Goal: Task Accomplishment & Management: Complete application form

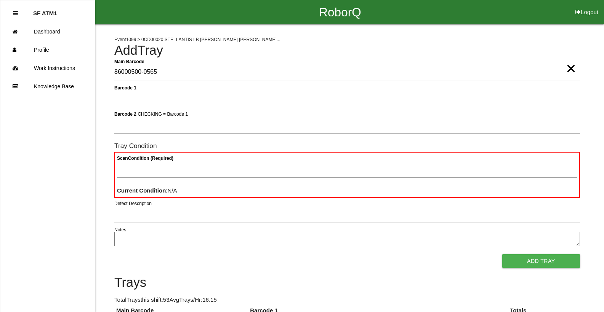
type Barcode "86000500-0565"
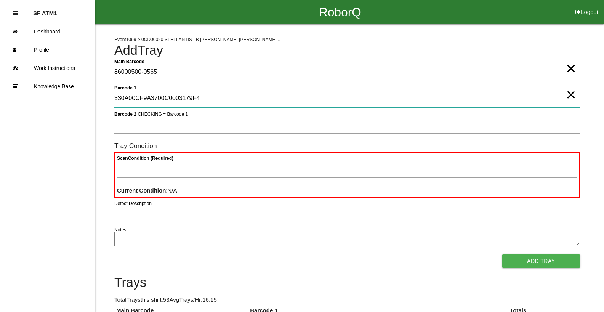
type 1 "330A00CF9A3700C0003179F4"
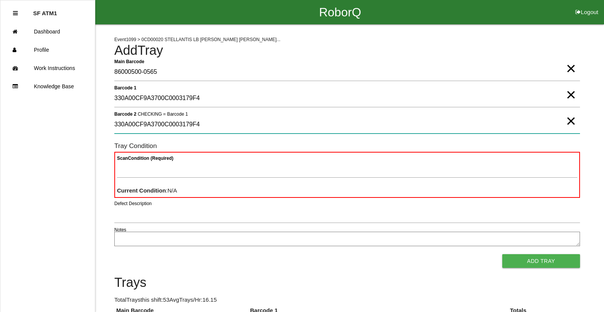
type 2 "330A00CF9A3700C0003179F4"
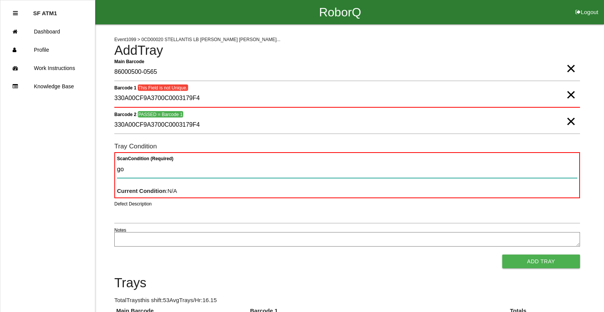
type Condition "goo"
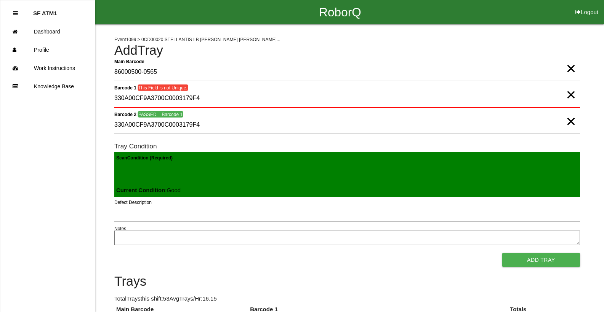
click at [502, 253] on button "Add Tray" at bounding box center [541, 260] width 78 height 14
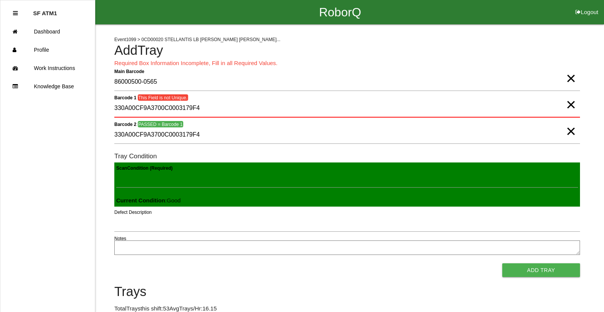
click at [571, 128] on span "×" at bounding box center [571, 123] width 10 height 15
click at [570, 105] on span "×" at bounding box center [571, 97] width 10 height 15
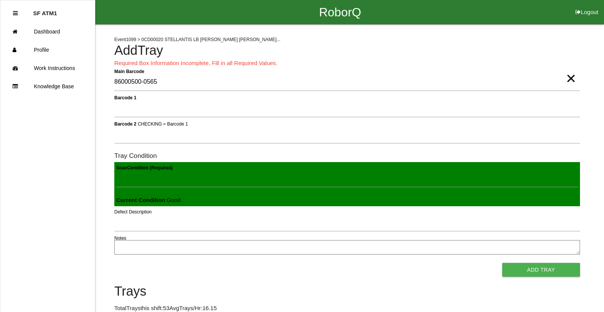
click at [570, 76] on span "×" at bounding box center [571, 70] width 10 height 15
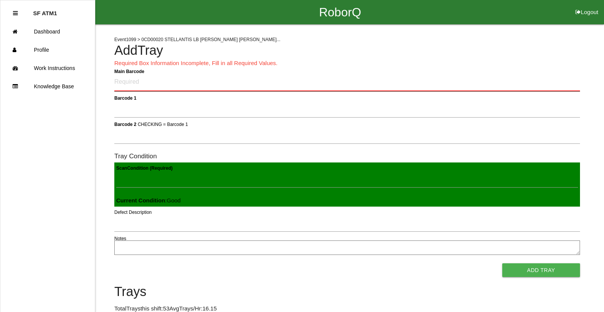
click at [142, 82] on Barcode "Main Barcode" at bounding box center [347, 83] width 466 height 18
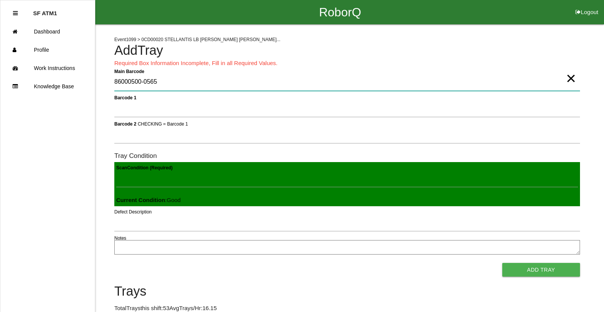
type Barcode "86000500-0565"
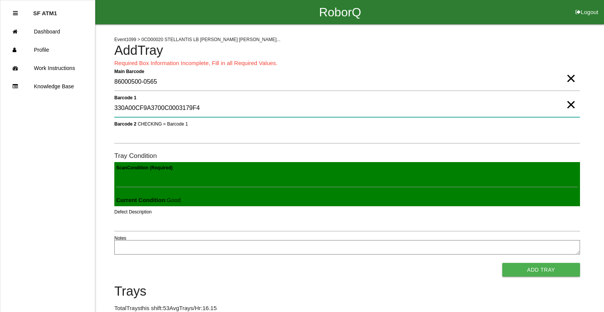
type 1 "330A00CF9A3700C0003179F4"
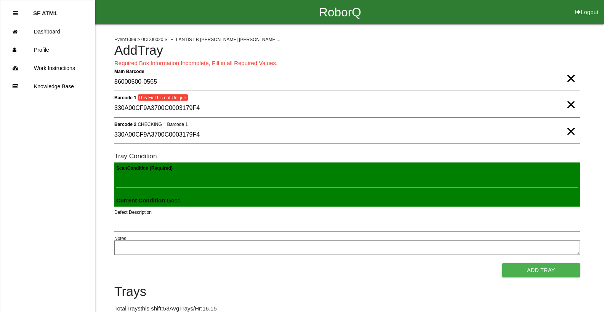
type 2 "330A00CF9A3700C0003179F4"
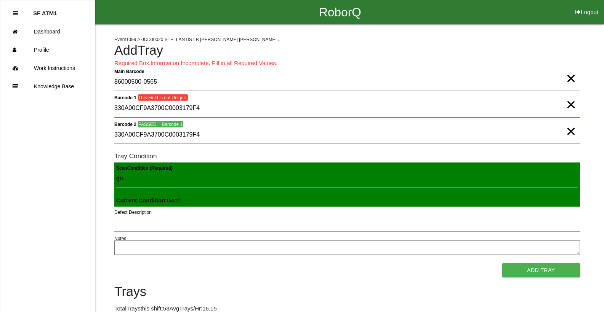
type Condition "goo"
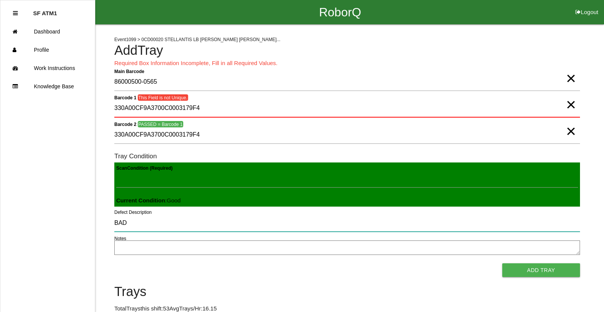
type input "BAD"
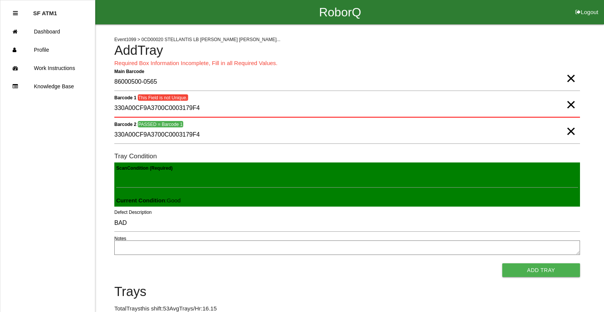
click at [571, 128] on span "×" at bounding box center [571, 123] width 10 height 15
click at [567, 105] on span "×" at bounding box center [571, 97] width 10 height 15
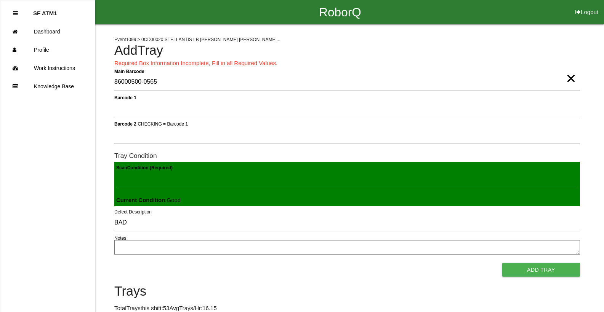
click at [568, 78] on span "×" at bounding box center [571, 70] width 10 height 15
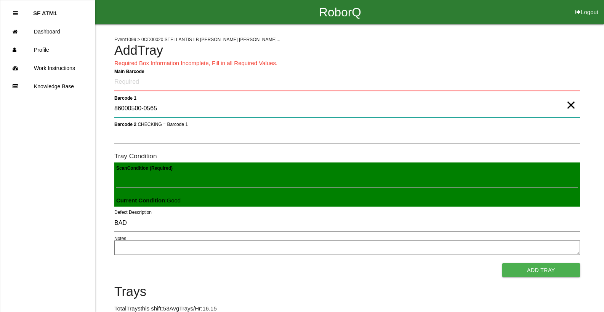
type 1 "86000500-0565"
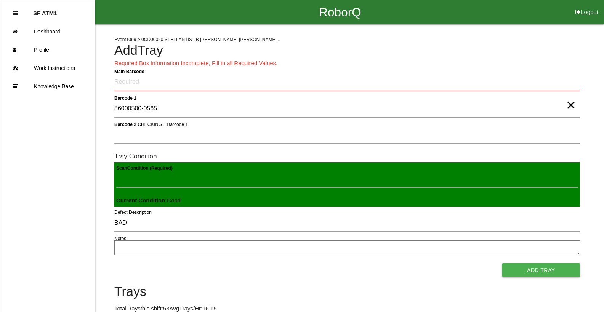
click at [574, 105] on span "×" at bounding box center [571, 97] width 10 height 15
click at [116, 82] on Barcode "Main Barcode" at bounding box center [347, 83] width 466 height 18
click at [156, 94] on form "Main Barcode Barcode 1 Barcode 2 CHECKING = Barcode 1 Tray Condition Scan Condi…" at bounding box center [347, 176] width 466 height 204
type Barcode "86000500-0565"
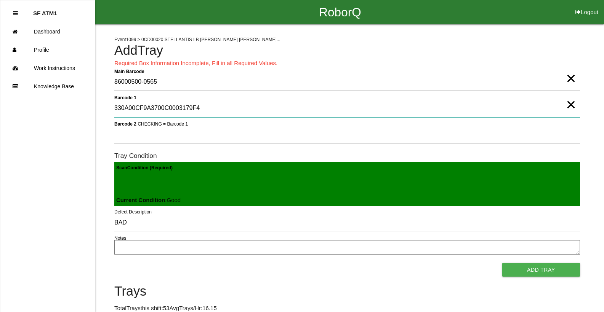
type 1 "330A00CF9A3700C0003179F4"
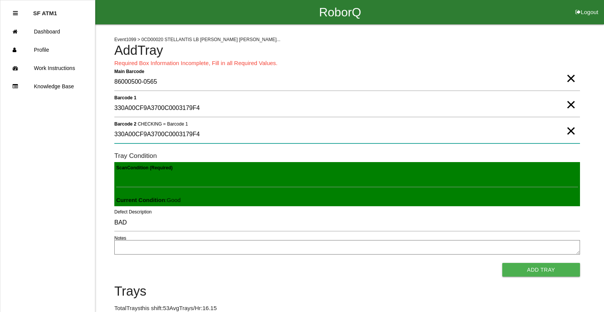
type 2 "330A00CF9A3700C0003179F4"
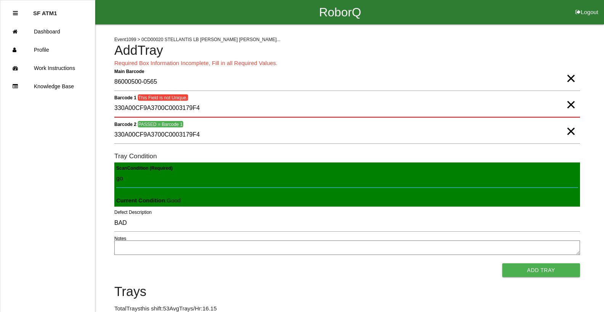
type Condition "goo"
click at [502, 264] on button "Add Tray" at bounding box center [541, 271] width 78 height 14
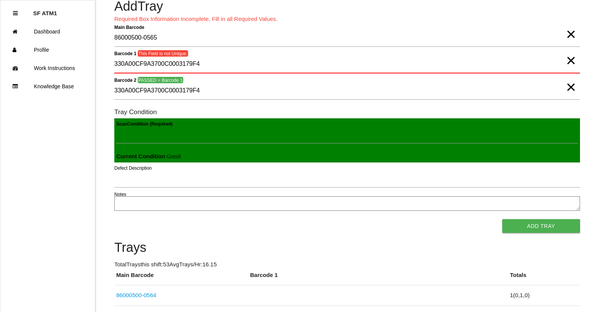
scroll to position [31, 0]
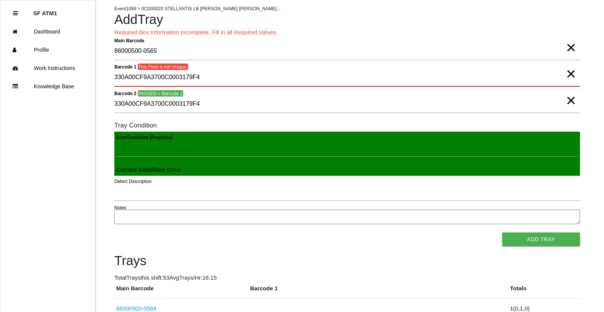
click at [572, 73] on span "×" at bounding box center [571, 66] width 10 height 15
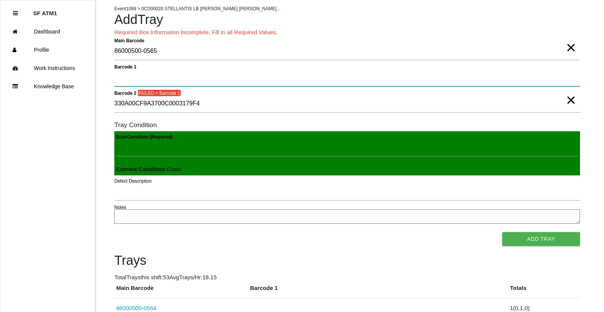
click at [124, 74] on 1 "Barcode 1" at bounding box center [347, 78] width 466 height 18
type 1 "330A00CF9A3700C0003179F4"
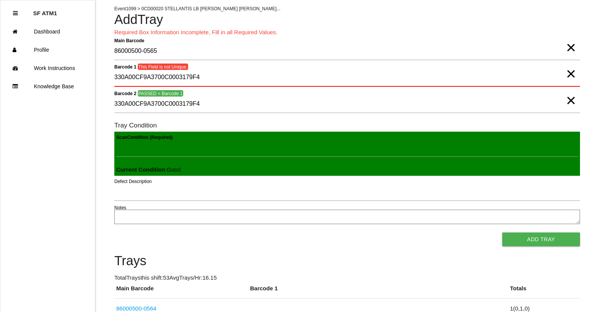
click at [566, 48] on span "×" at bounding box center [571, 39] width 10 height 15
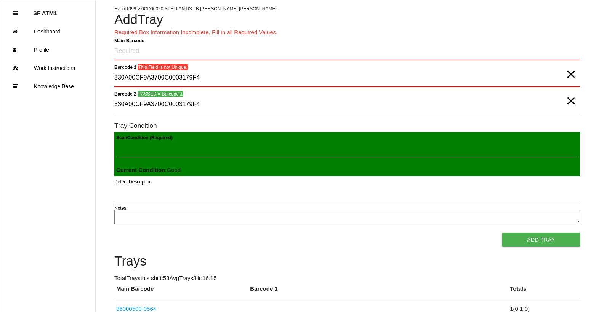
click at [574, 74] on span "×" at bounding box center [571, 66] width 10 height 15
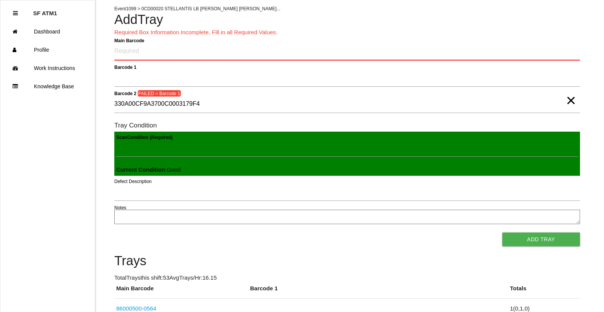
click at [572, 99] on span "×" at bounding box center [571, 92] width 10 height 15
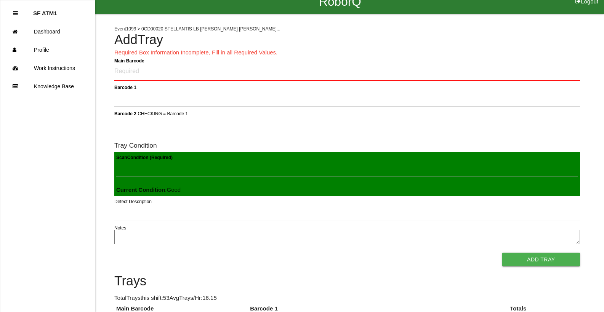
scroll to position [0, 0]
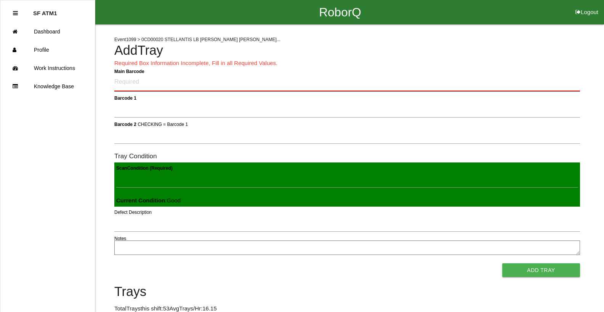
click at [149, 86] on Barcode "Main Barcode" at bounding box center [347, 83] width 466 height 18
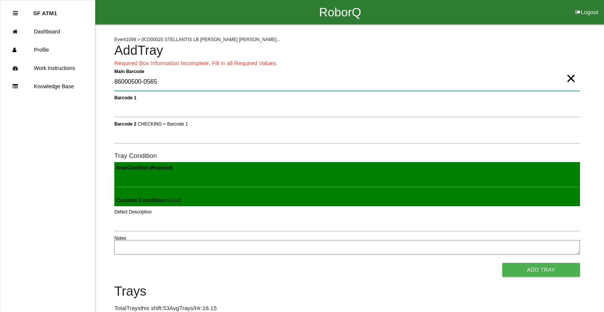
type Barcode "86000500-0565"
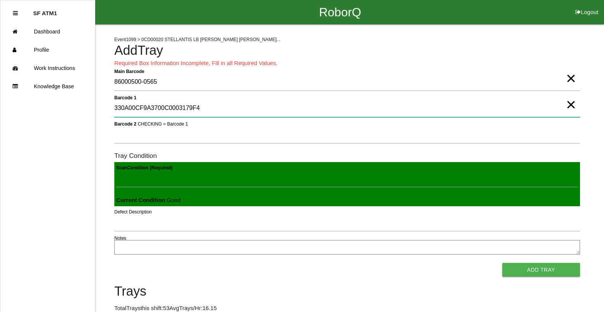
type 1 "330A00CF9A3700C0003179F4"
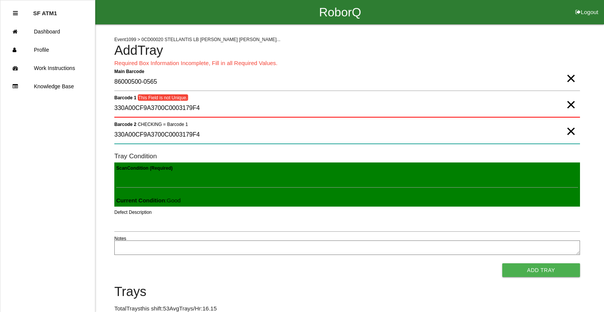
type 2 "330A00CF9A3700C0003179F4"
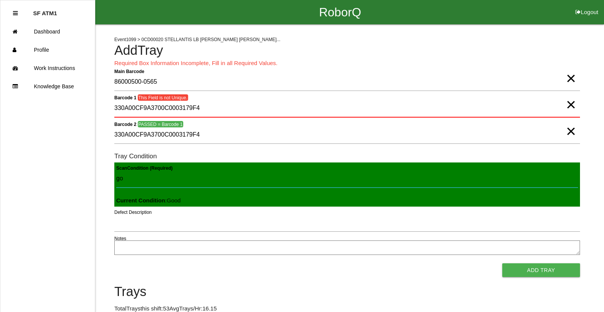
type Condition "goo"
click at [502, 264] on button "Add Tray" at bounding box center [541, 271] width 78 height 14
click at [570, 131] on span "×" at bounding box center [571, 123] width 10 height 15
click at [572, 105] on span "×" at bounding box center [571, 97] width 10 height 15
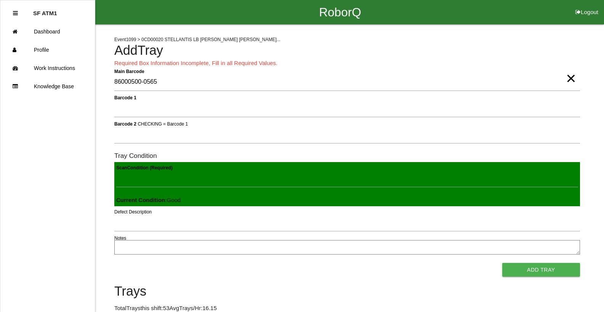
click at [570, 78] on span "×" at bounding box center [571, 70] width 10 height 15
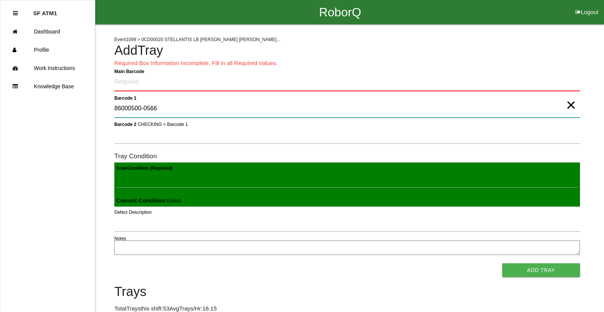
type 1 "86000500-0566"
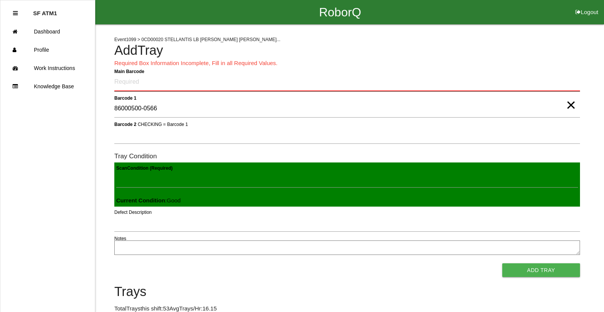
click at [130, 80] on Barcode "Main Barcode" at bounding box center [347, 83] width 466 height 18
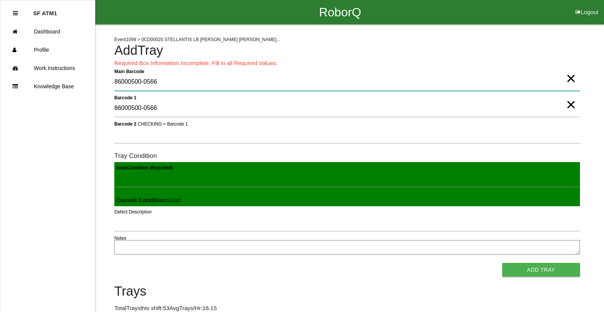
type Barcode "86000500-0566"
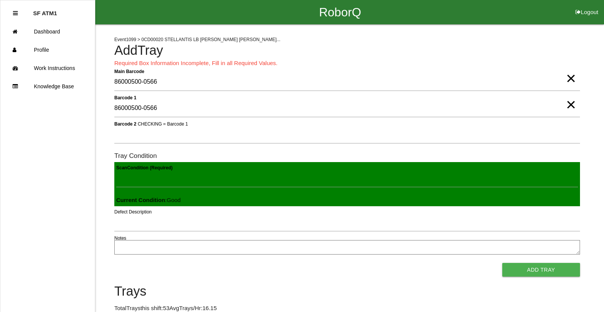
click at [570, 78] on span "×" at bounding box center [571, 70] width 10 height 15
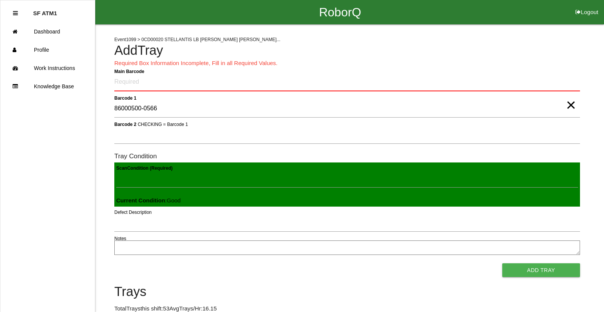
click at [571, 105] on span "×" at bounding box center [571, 97] width 10 height 15
click at [195, 85] on Barcode "Main Barcode" at bounding box center [347, 83] width 466 height 18
click at [142, 87] on Barcode "Main Barcode" at bounding box center [347, 83] width 466 height 18
type Barcode "86000500-0565"
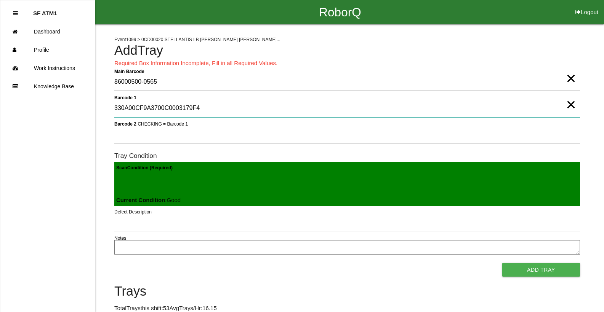
type 1 "330A00CF9A3700C0003179F4"
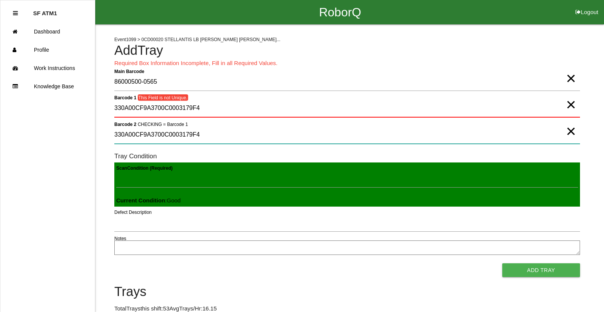
type 2 "330A00CF9A3700C0003179F4"
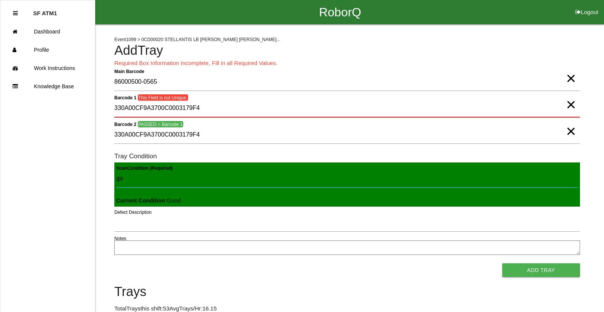
type Condition "goo"
click at [502, 264] on button "Add Tray" at bounding box center [541, 271] width 78 height 14
click at [573, 78] on span "×" at bounding box center [571, 70] width 10 height 15
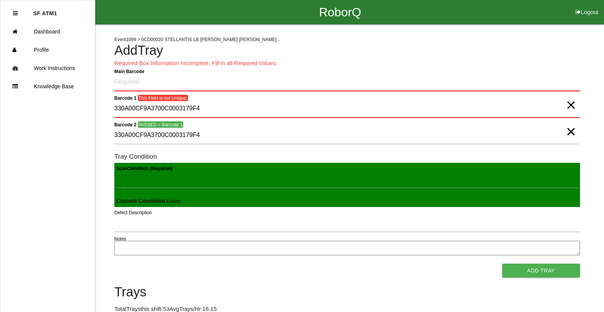
click at [570, 105] on span "×" at bounding box center [571, 97] width 10 height 15
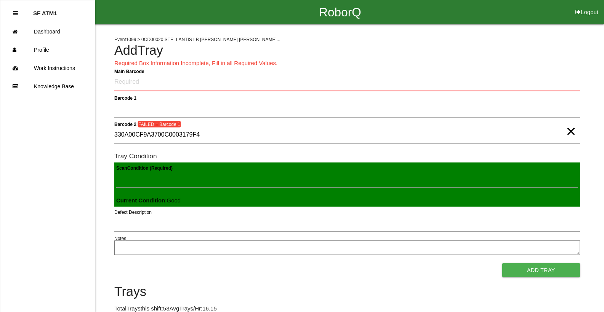
click at [571, 131] on span "×" at bounding box center [571, 123] width 10 height 15
type Condition "330a00cf9a3700c0003179f1"
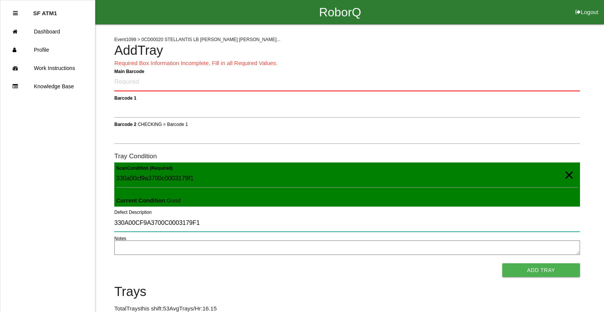
type input "330A00CF9A3700C0003179F1"
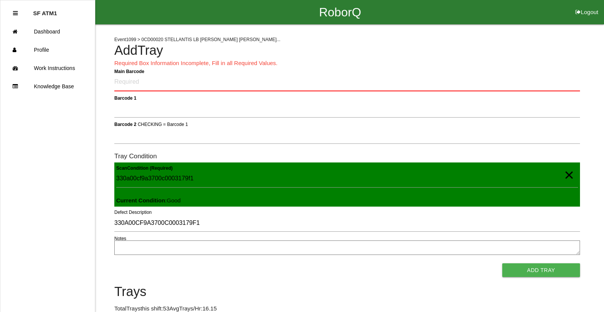
click at [154, 96] on form "Main Barcode Barcode 1 Barcode 2 CHECKING = Barcode 1 Tray Condition 330a00cf9a…" at bounding box center [347, 176] width 466 height 204
click at [157, 86] on Barcode "Main Barcode" at bounding box center [347, 83] width 466 height 18
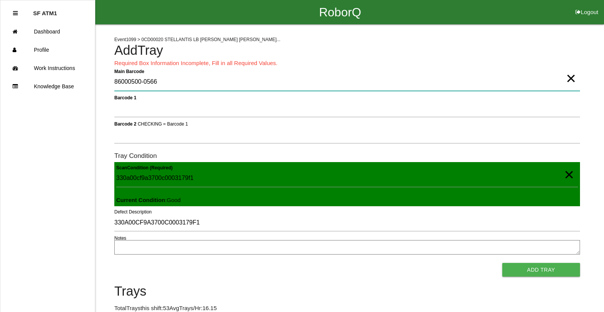
type Barcode "86000500-0566"
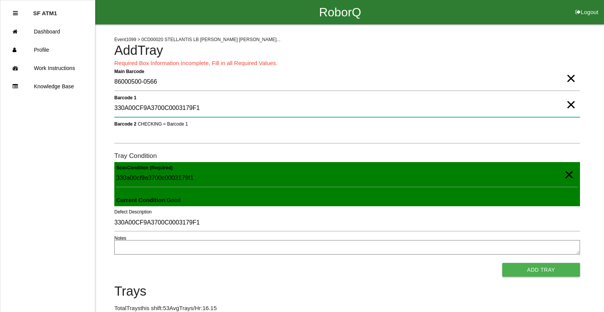
type 1 "330A00CF9A3700C0003179F1"
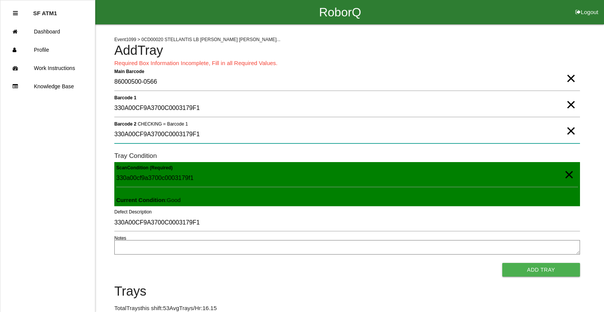
type 2 "330A00CF9A3700C0003179F1"
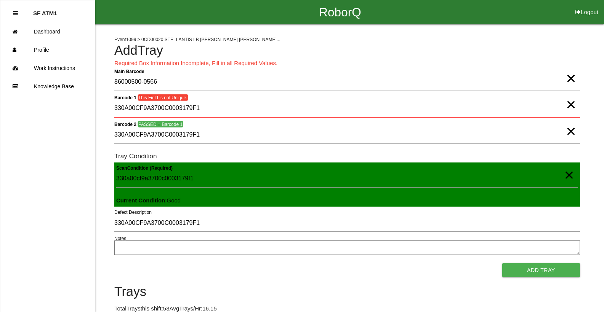
click at [572, 131] on span "×" at bounding box center [571, 123] width 10 height 15
click at [571, 105] on span "×" at bounding box center [571, 97] width 10 height 15
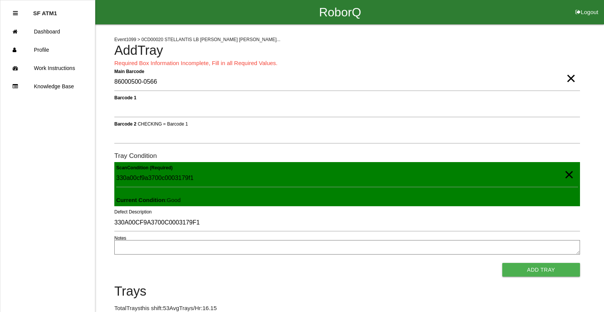
click at [570, 78] on span "×" at bounding box center [571, 70] width 10 height 15
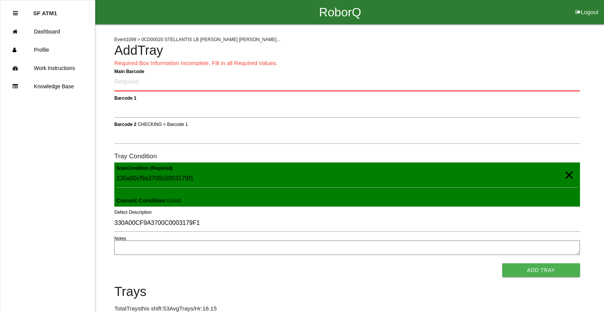
click at [569, 174] on span "×" at bounding box center [569, 167] width 10 height 15
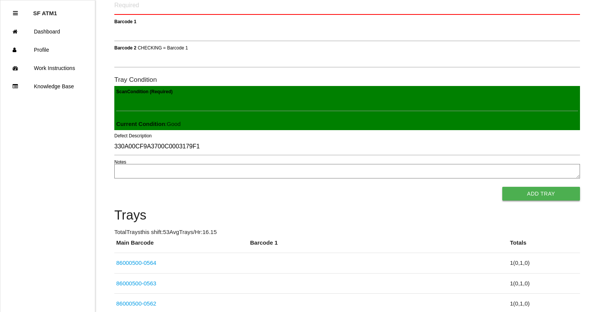
scroll to position [114, 0]
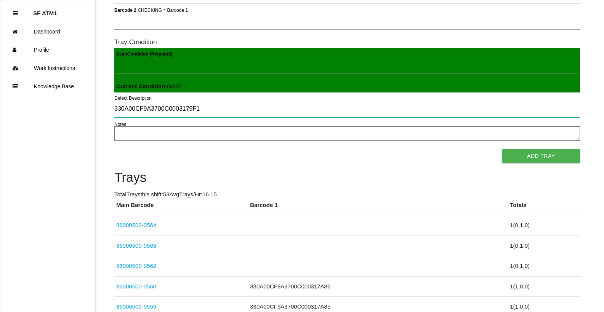
click at [231, 108] on input "330A00CF9A3700C0003179F1" at bounding box center [347, 109] width 466 height 18
drag, startPoint x: 206, startPoint y: 114, endPoint x: 25, endPoint y: 153, distance: 185.8
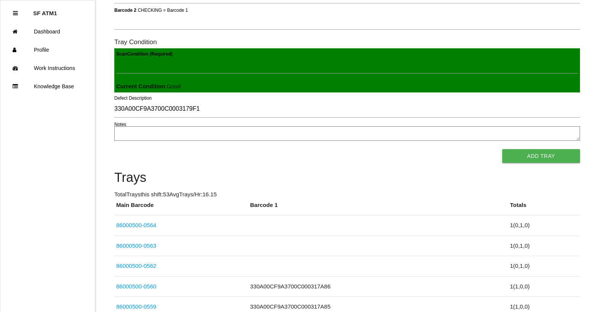
drag, startPoint x: 327, startPoint y: 146, endPoint x: 84, endPoint y: 140, distance: 242.8
click at [84, 140] on ul "SF ATM1 Dashboard Profile Work Instructions Knowledge Base" at bounding box center [47, 156] width 95 height 312
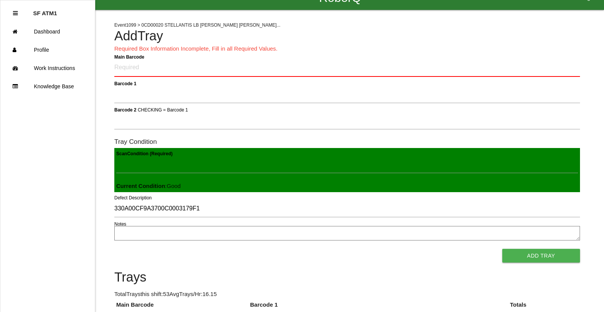
drag, startPoint x: 101, startPoint y: 280, endPoint x: 117, endPoint y: 231, distance: 51.4
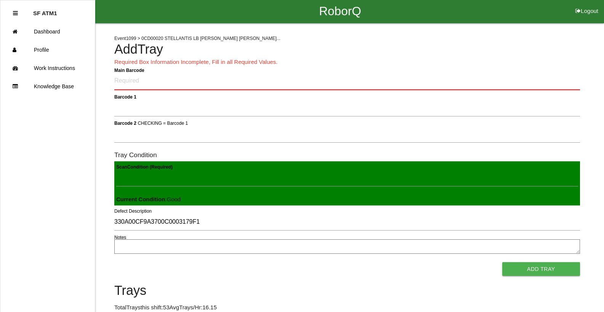
scroll to position [0, 0]
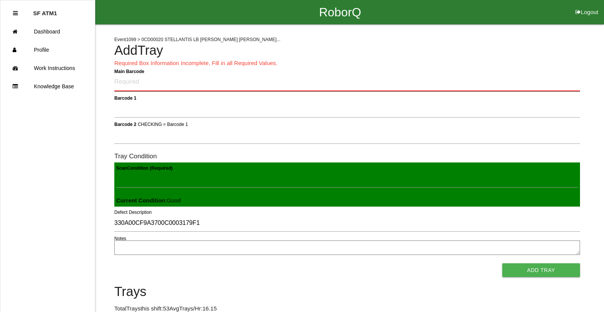
click at [136, 82] on Barcode "Main Barcode" at bounding box center [347, 83] width 466 height 18
type Barcode "86000500-0565"
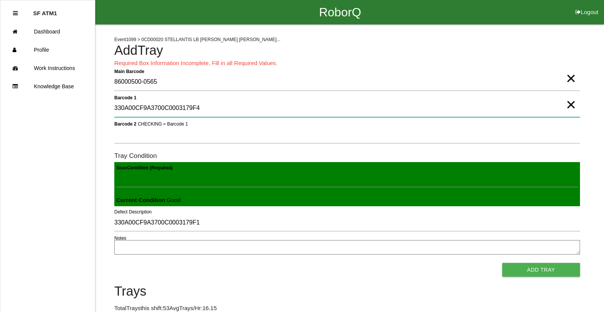
type 1 "330A00CF9A3700C0003179F4"
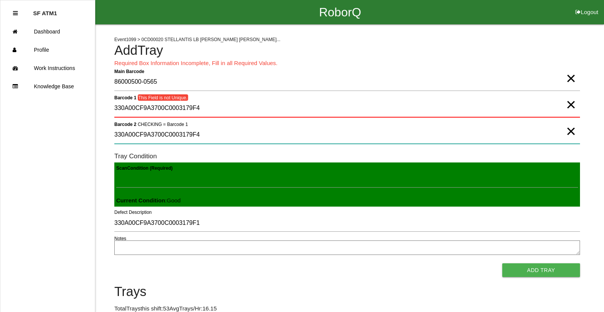
type 2 "330A00CF9A3700C0003179F4"
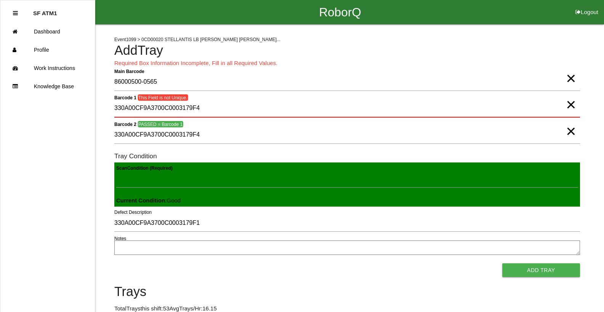
click at [573, 104] on span "×" at bounding box center [571, 97] width 10 height 15
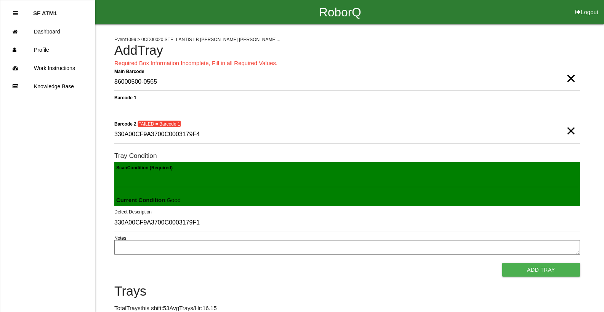
click at [573, 130] on span "×" at bounding box center [571, 123] width 10 height 15
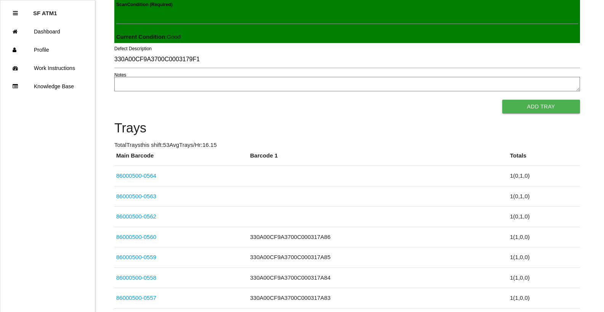
scroll to position [190, 0]
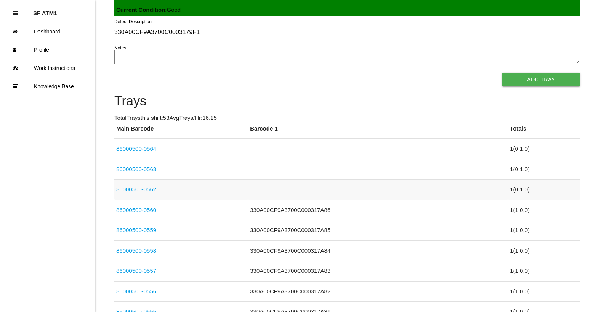
click at [136, 192] on link "86000500-0562" at bounding box center [136, 189] width 40 height 6
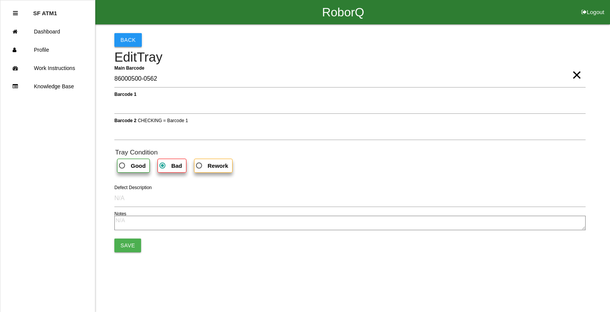
click at [121, 42] on button "Back" at bounding box center [127, 40] width 27 height 14
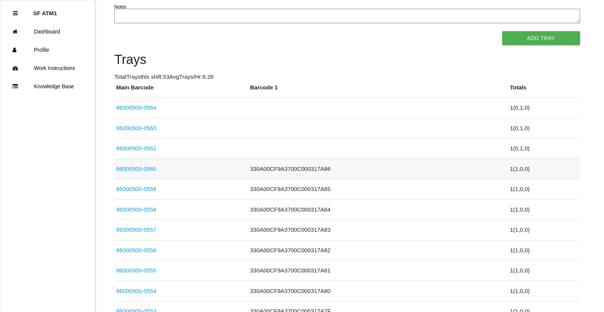
scroll to position [229, 0]
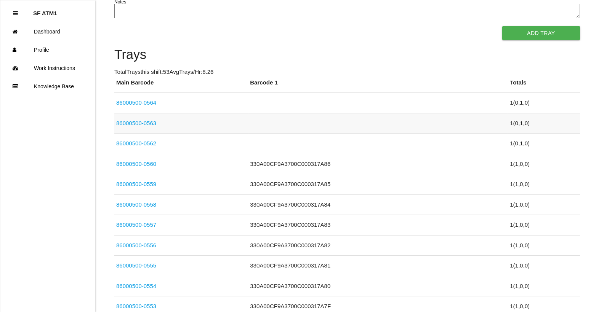
click at [483, 125] on td at bounding box center [378, 123] width 260 height 21
click at [143, 146] on link "86000500-0562" at bounding box center [136, 143] width 40 height 6
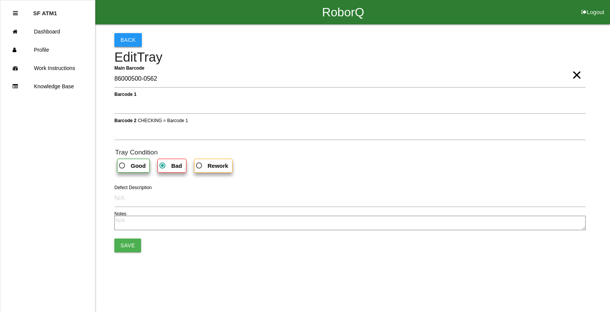
click at [126, 38] on button "Back" at bounding box center [127, 40] width 27 height 14
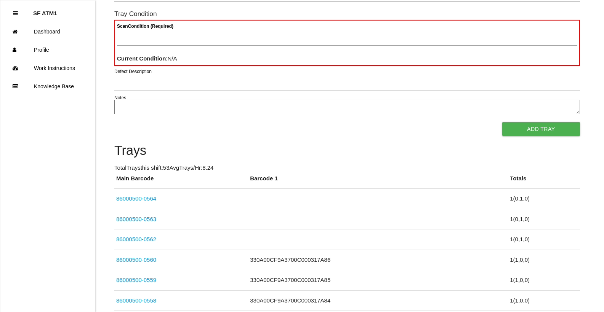
scroll to position [152, 0]
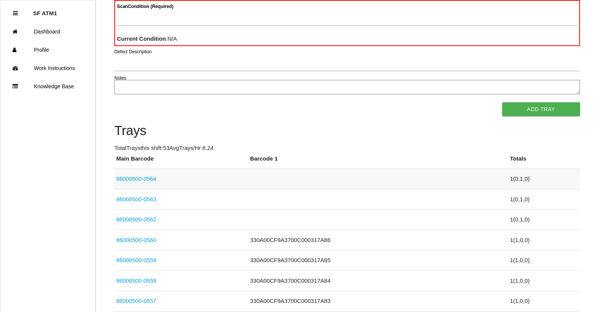
click at [158, 183] on td "86000500-0564" at bounding box center [181, 179] width 134 height 21
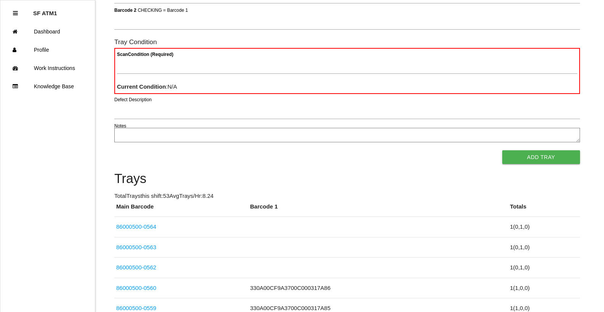
scroll to position [114, 0]
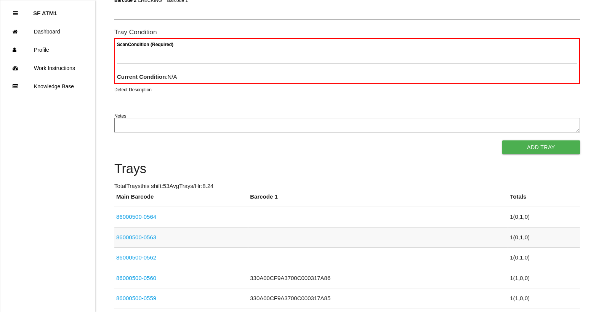
click at [152, 239] on link "86000500-0563" at bounding box center [136, 237] width 40 height 6
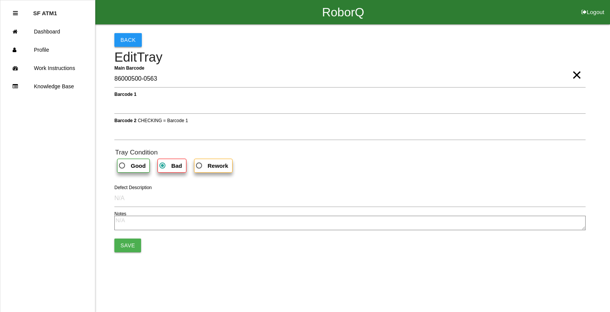
click at [136, 42] on button "Back" at bounding box center [127, 40] width 27 height 14
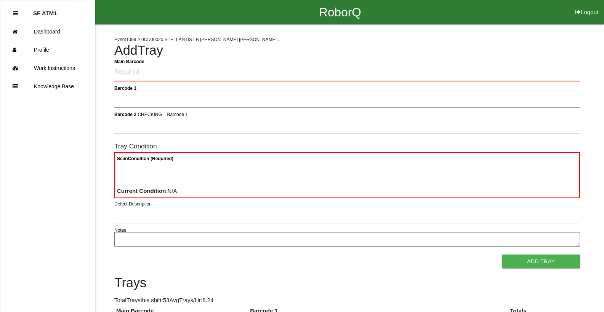
click at [119, 76] on Barcode "Main Barcode" at bounding box center [347, 73] width 466 height 18
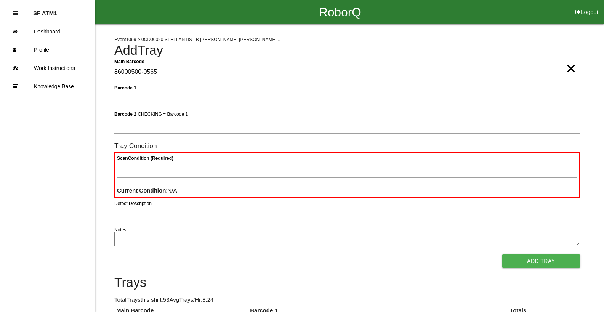
type Barcode "86000500-0565"
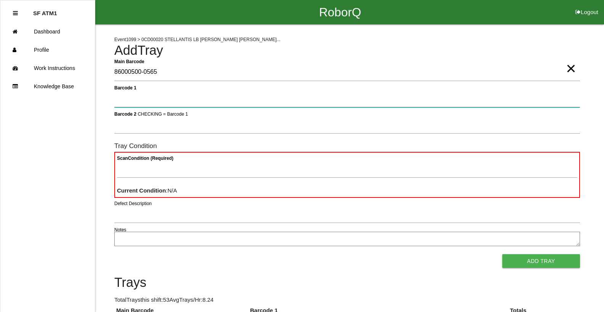
click at [139, 101] on 1 "Barcode 1" at bounding box center [347, 99] width 466 height 18
type 1 "1"
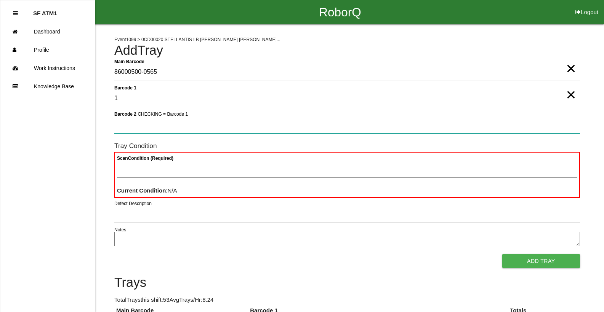
click at [133, 129] on 2 "Barcode 2 CHECKING = Barcode 1" at bounding box center [347, 125] width 466 height 18
type 2 "1"
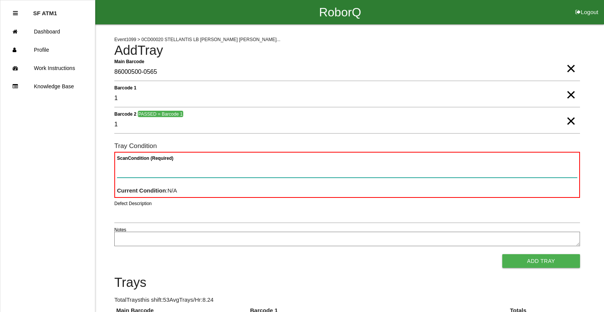
click at [161, 170] on Condition "Scan Condition (Required)" at bounding box center [347, 169] width 460 height 18
type Condition "330a00cf9a3700c0003179f4"
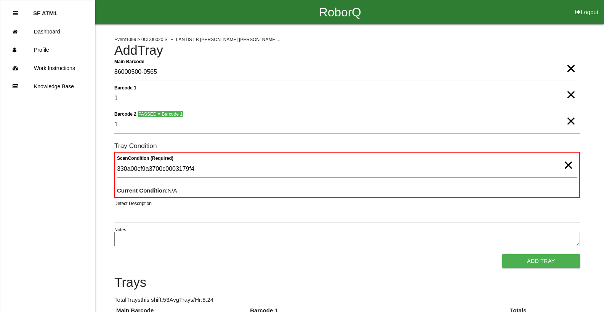
click at [568, 165] on span "×" at bounding box center [568, 157] width 10 height 15
click at [527, 179] on div "Scan Condition (Required)" at bounding box center [347, 170] width 460 height 21
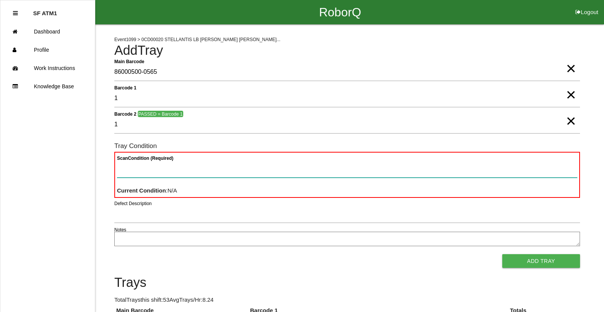
click at [523, 173] on Condition "Scan Condition (Required)" at bounding box center [347, 169] width 460 height 18
type Condition "goo"
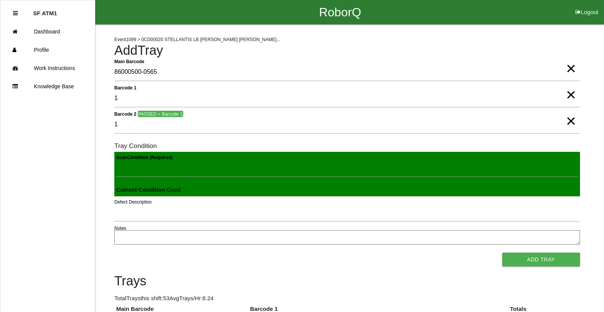
click at [502, 253] on button "Add Tray" at bounding box center [541, 260] width 78 height 14
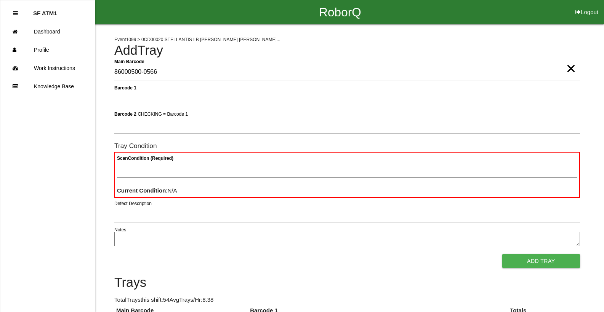
type Barcode "86000500-0566"
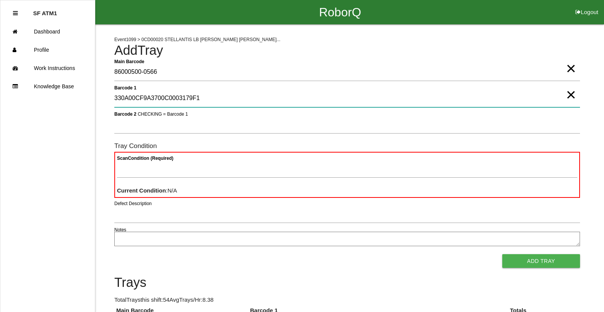
type 1 "330A00CF9A3700C0003179F1"
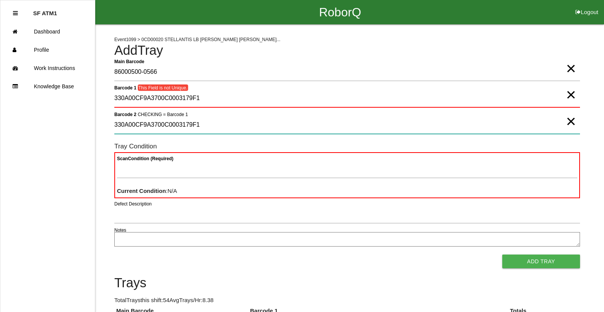
type 2 "330A00CF9A3700C0003179F1"
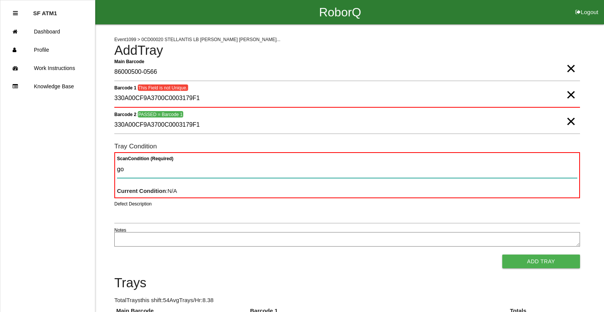
type Condition "goo"
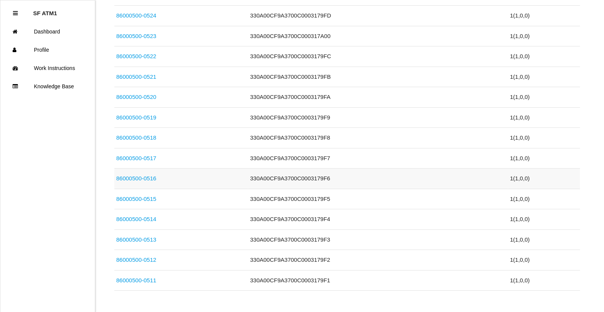
scroll to position [1143, 0]
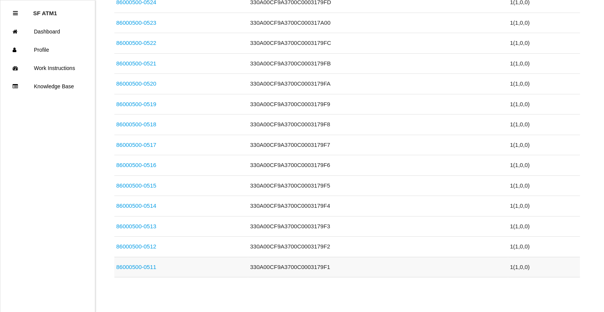
click at [304, 271] on td "330A00CF9A3700C0003179F1" at bounding box center [378, 267] width 260 height 21
click at [135, 266] on link "86000500-0511" at bounding box center [136, 267] width 40 height 6
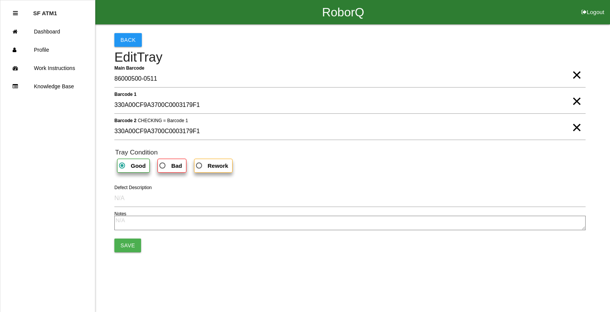
click at [573, 101] on span "×" at bounding box center [576, 93] width 10 height 15
click at [577, 128] on span "×" at bounding box center [576, 119] width 10 height 15
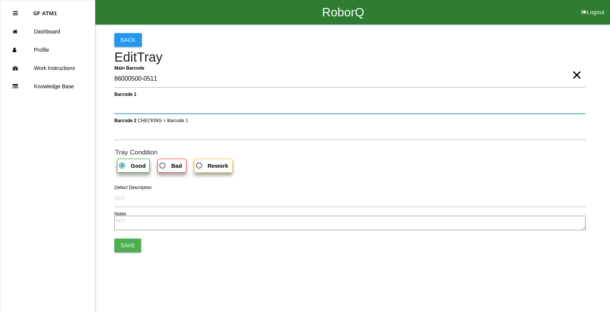
click at [126, 108] on 1 "Barcode 1" at bounding box center [349, 105] width 471 height 18
type 1 "1"
click at [124, 106] on 1 "1" at bounding box center [349, 105] width 471 height 18
click at [146, 112] on 1 "Barcode 1 This Field is not Unique." at bounding box center [349, 105] width 471 height 18
type 1 "1"
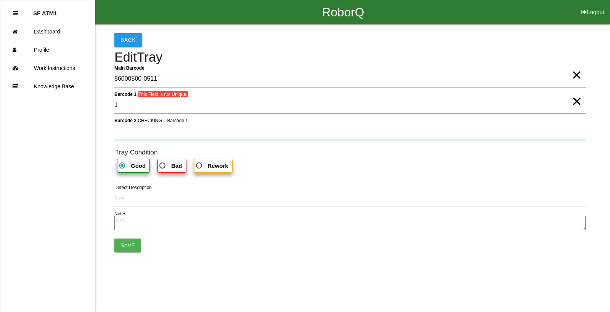
click at [135, 135] on 2 "Barcode 2 CHECKING = Barcode 1" at bounding box center [349, 132] width 471 height 18
type 2 "1"
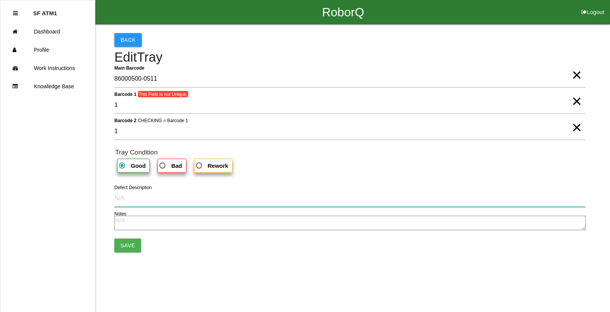
click at [366, 192] on input "Defect Description" at bounding box center [349, 199] width 471 height 18
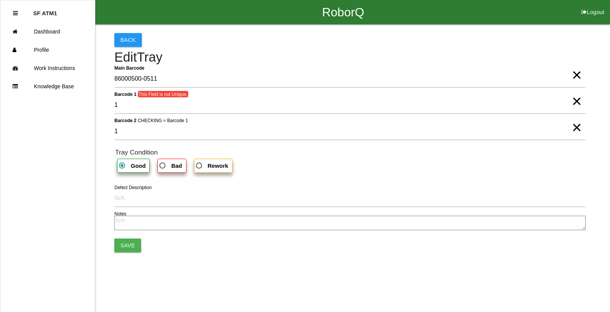
click at [363, 169] on div "Good Bad Rework" at bounding box center [350, 166] width 470 height 14
click at [140, 244] on div "Save" at bounding box center [349, 246] width 471 height 14
click at [123, 247] on button "Save" at bounding box center [127, 246] width 27 height 14
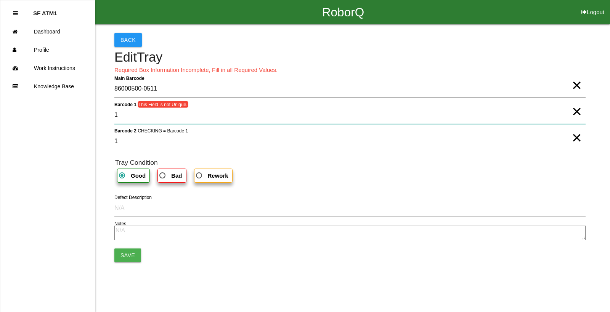
click at [184, 112] on 1 "1" at bounding box center [349, 116] width 471 height 18
type 1 "gg"
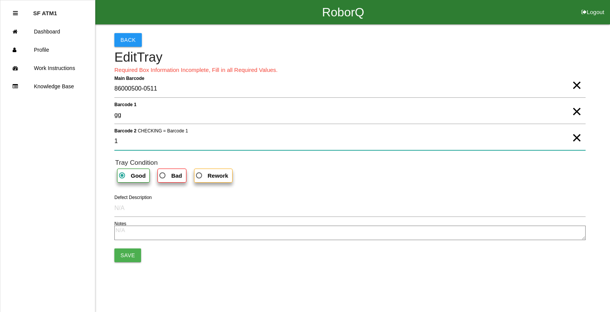
click at [132, 142] on 2 "1" at bounding box center [349, 142] width 471 height 18
type 2 "gg"
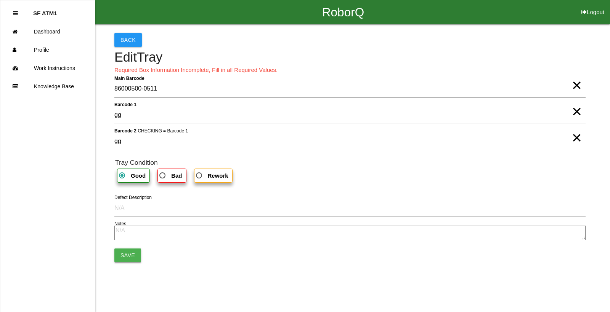
click at [129, 254] on button "Save" at bounding box center [127, 256] width 27 height 14
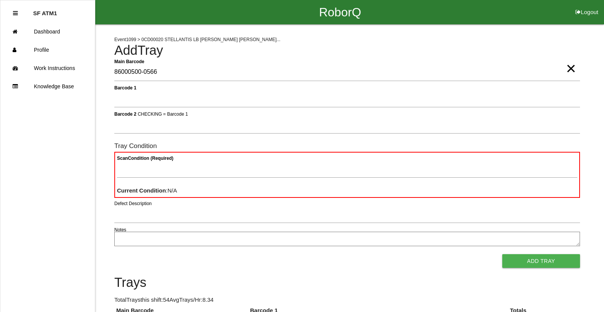
type Barcode "86000500-0566"
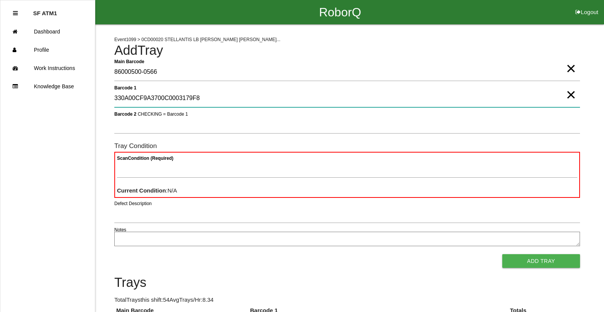
type 1 "330A00CF9A3700C0003179F8"
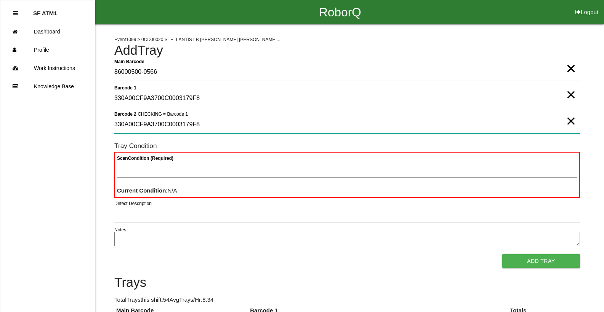
type 2 "330A00CF9A3700C0003179F8"
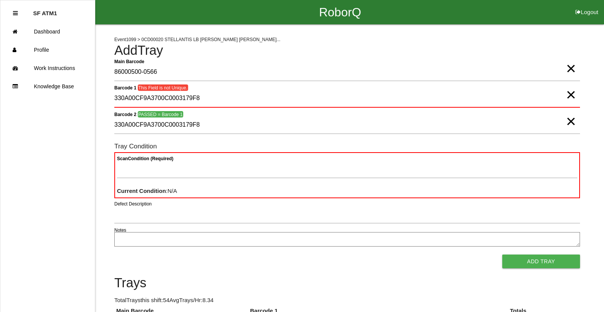
click at [570, 69] on span "×" at bounding box center [571, 60] width 10 height 15
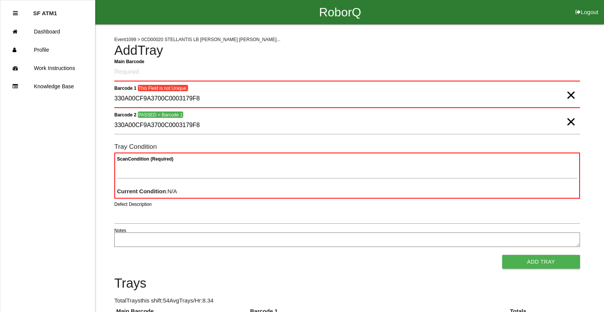
click at [571, 95] on span "×" at bounding box center [571, 87] width 10 height 15
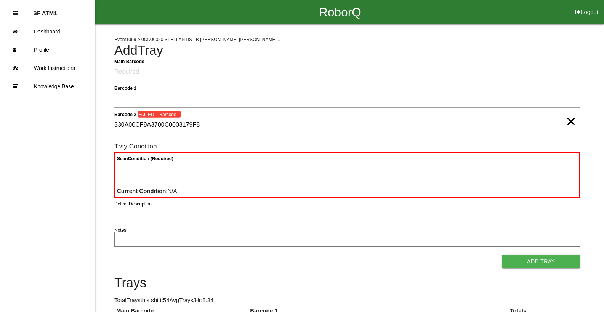
click at [570, 121] on span "×" at bounding box center [571, 113] width 10 height 15
click at [248, 73] on Barcode "Main Barcode" at bounding box center [347, 73] width 466 height 18
click at [197, 72] on Barcode "Main Barcode" at bounding box center [347, 73] width 466 height 18
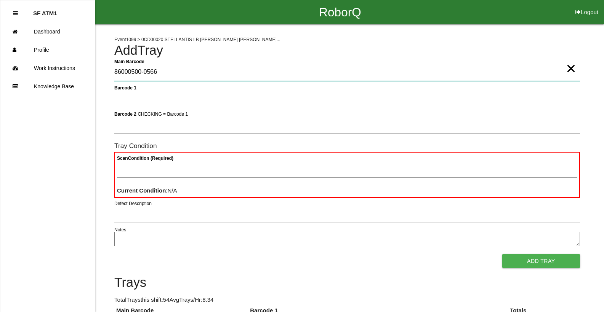
type Barcode "86000500-0566"
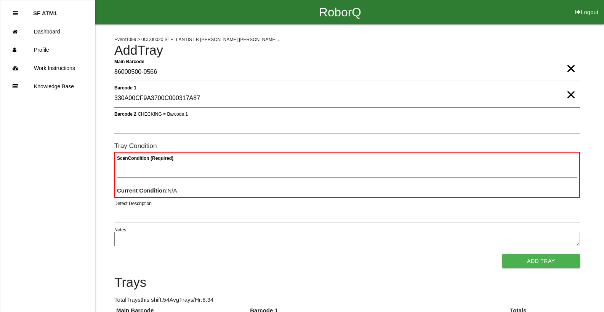
type 1 "330A00CF9A3700C000317A87"
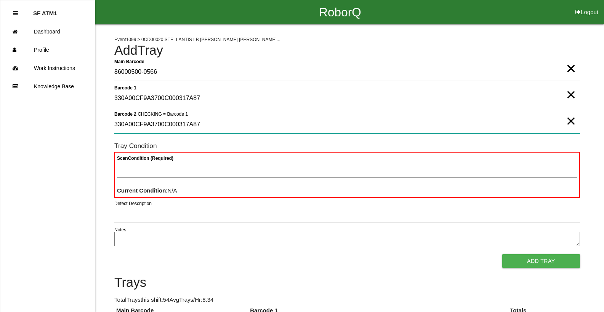
type 2 "330A00CF9A3700C000317A87"
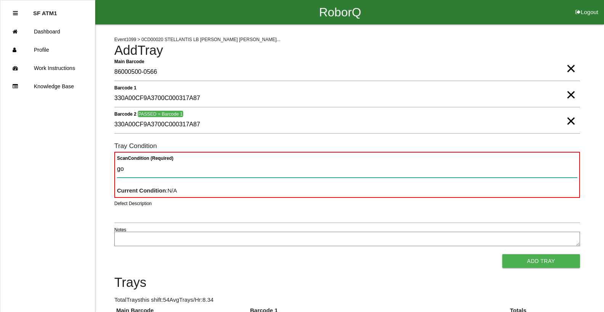
type Condition "goo"
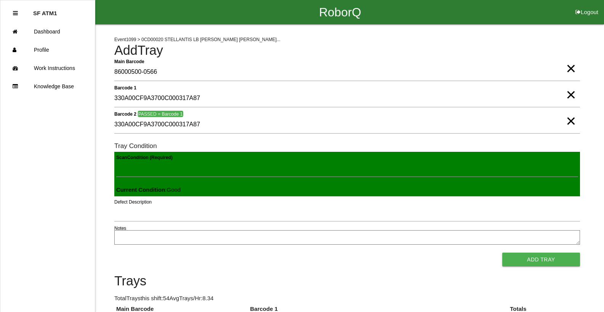
click at [502, 253] on button "Add Tray" at bounding box center [541, 260] width 78 height 14
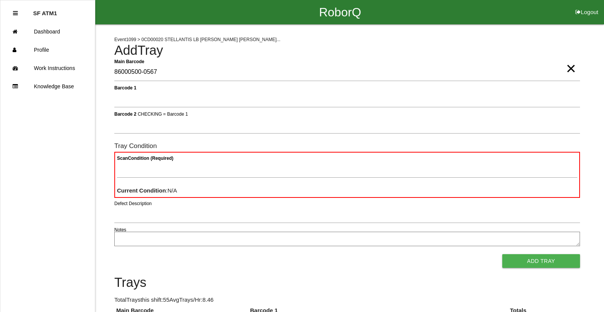
type Barcode "86000500-0567"
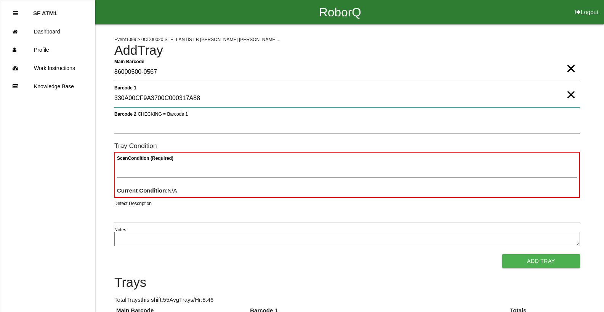
type 1 "330A00CF9A3700C000317A88"
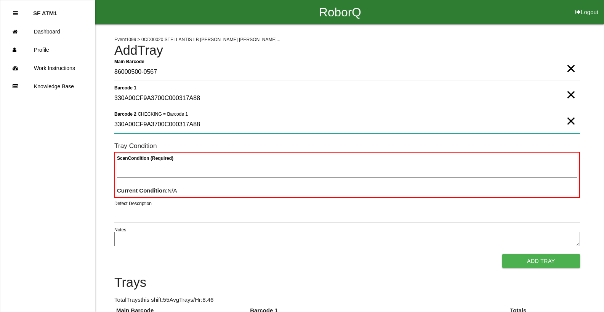
type 2 "330A00CF9A3700C000317A88"
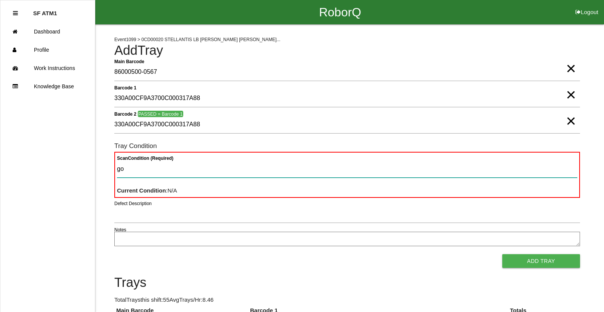
type Condition "goo"
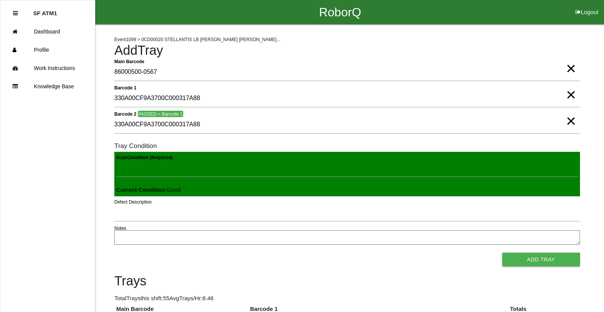
click at [502, 253] on button "Add Tray" at bounding box center [541, 260] width 78 height 14
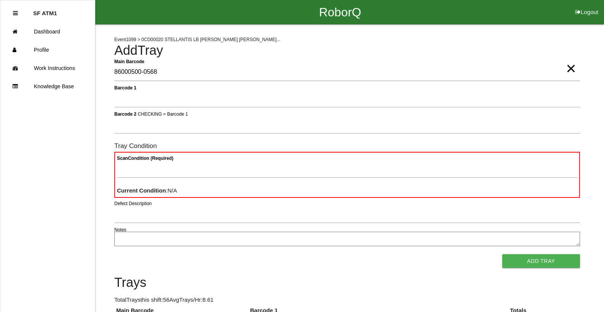
type Barcode "86000500-0568"
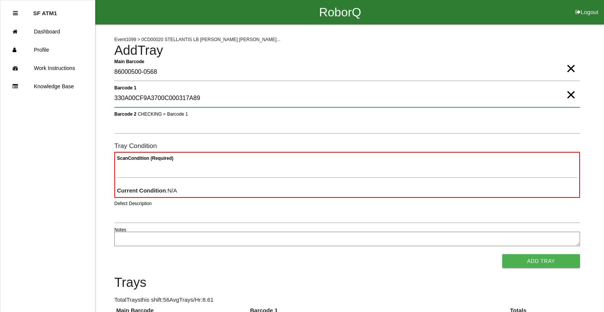
type 1 "330A00CF9A3700C000317A89"
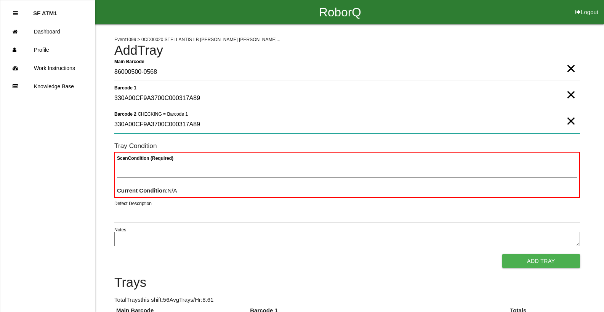
type 2 "330A00CF9A3700C000317A89"
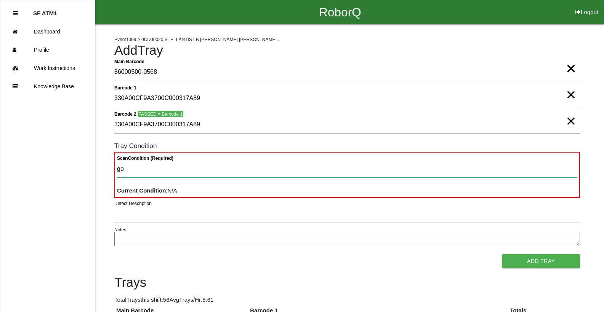
type Condition "goo"
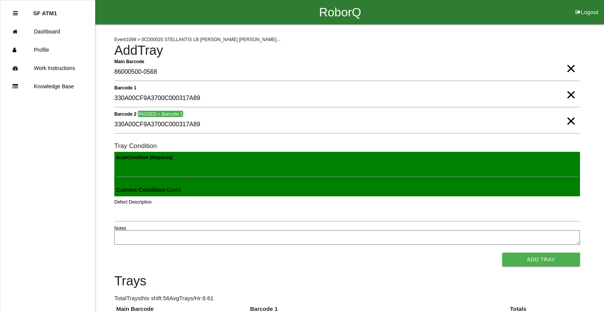
click at [502, 253] on button "Add Tray" at bounding box center [541, 260] width 78 height 14
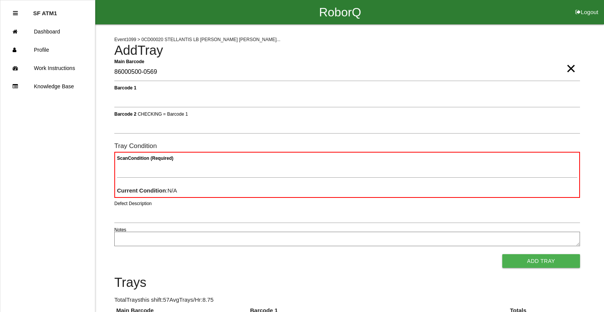
type Barcode "86000500-0569"
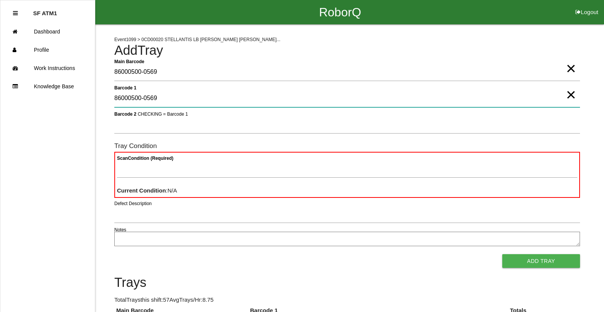
type 1 "86000500-0569"
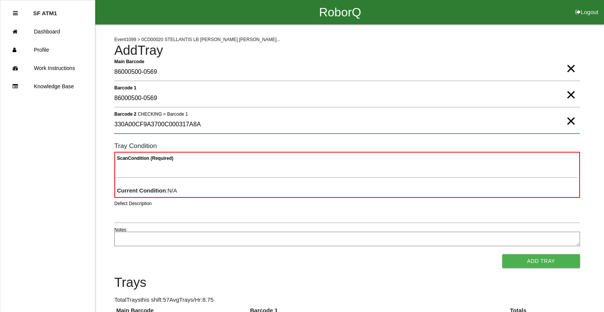
type 2 "330A00CF9A3700C000317A8A"
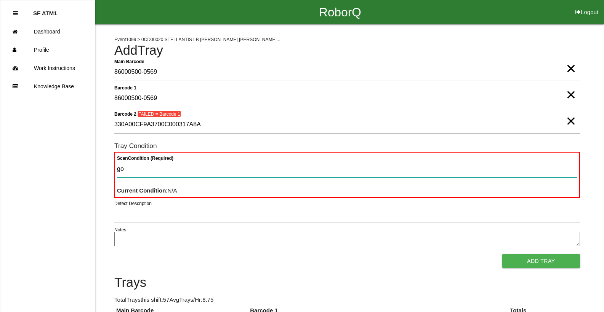
type Condition "goo"
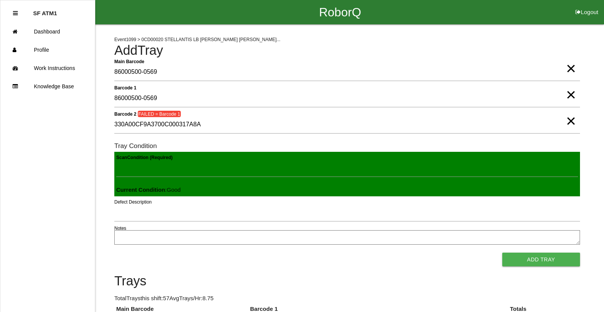
click at [502, 253] on button "Add Tray" at bounding box center [541, 260] width 78 height 14
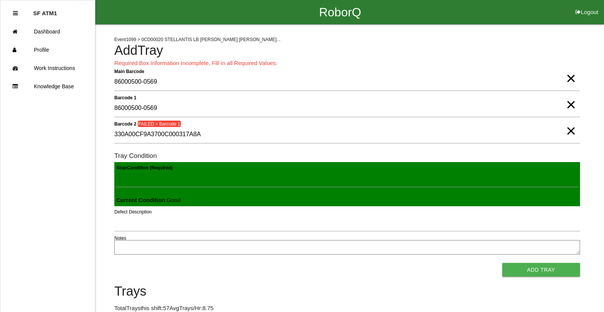
drag, startPoint x: 570, startPoint y: 134, endPoint x: 570, endPoint y: 123, distance: 11.4
click at [570, 131] on span "×" at bounding box center [571, 123] width 10 height 15
click at [572, 98] on span "×" at bounding box center [571, 97] width 10 height 15
click at [573, 78] on span "×" at bounding box center [571, 70] width 10 height 15
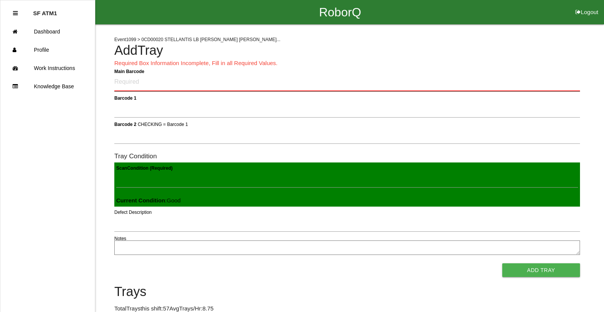
drag, startPoint x: 128, startPoint y: 85, endPoint x: 132, endPoint y: 66, distance: 19.4
click at [129, 83] on Barcode "Main Barcode" at bounding box center [347, 83] width 466 height 18
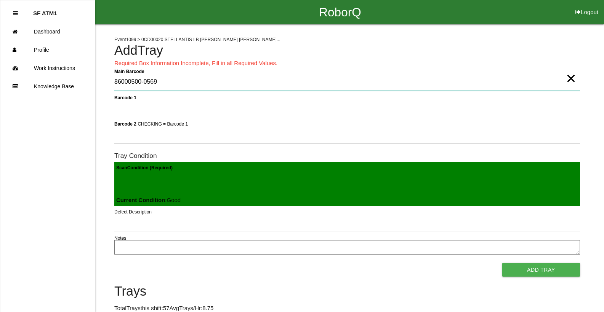
type Barcode "86000500-0569"
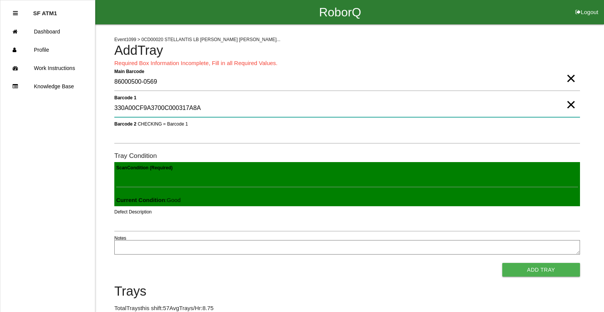
type 1 "330A00CF9A3700C000317A8A"
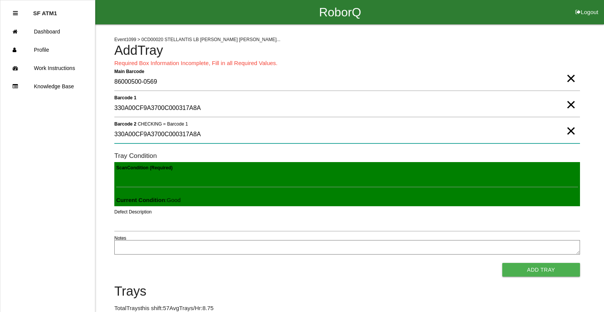
type 2 "330A00CF9A3700C000317A8A"
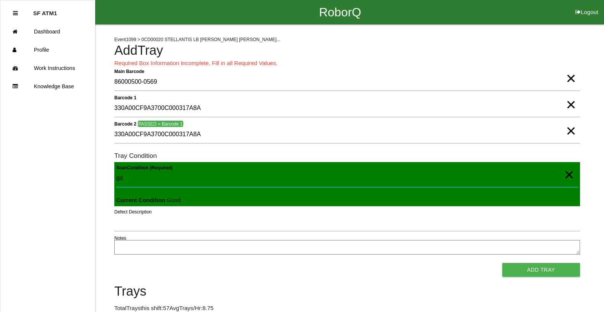
type Condition "goo"
click at [502, 263] on button "Add Tray" at bounding box center [541, 270] width 78 height 14
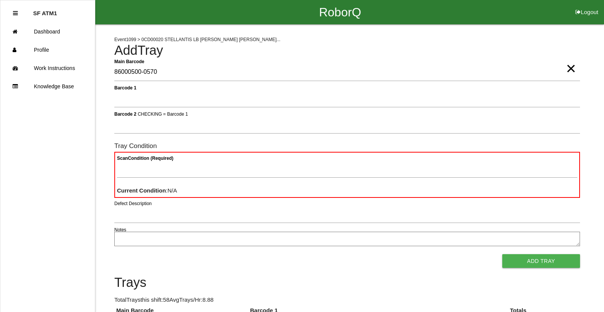
type Barcode "86000500-0570"
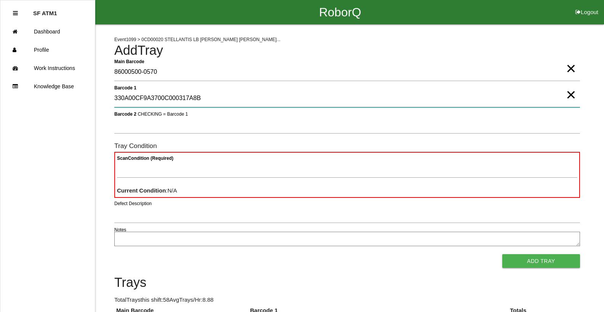
type 1 "330A00CF9A3700C000317A8B"
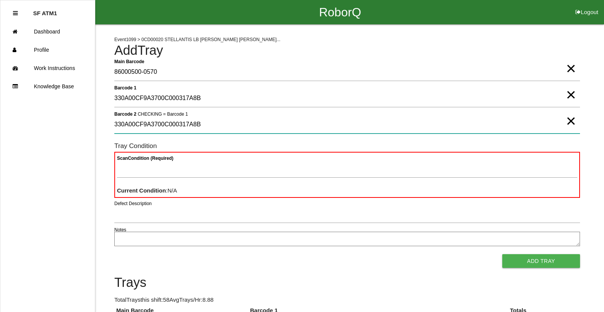
type 2 "330A00CF9A3700C000317A8B"
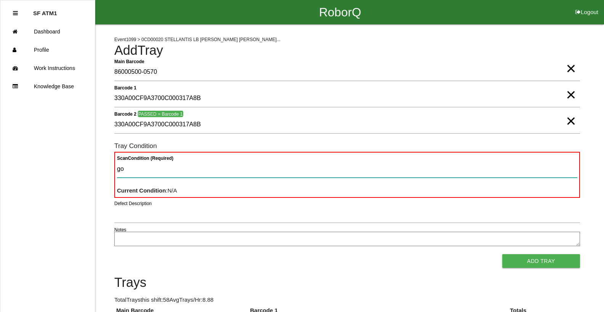
type Condition "goo"
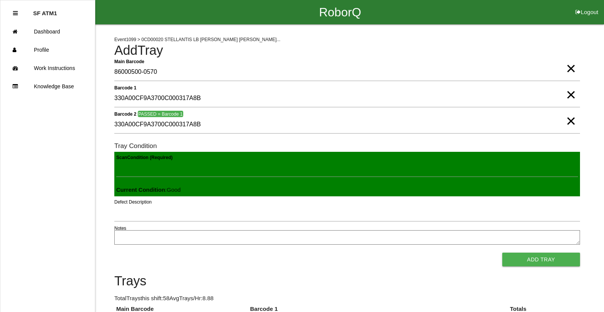
click at [502, 253] on button "Add Tray" at bounding box center [541, 260] width 78 height 14
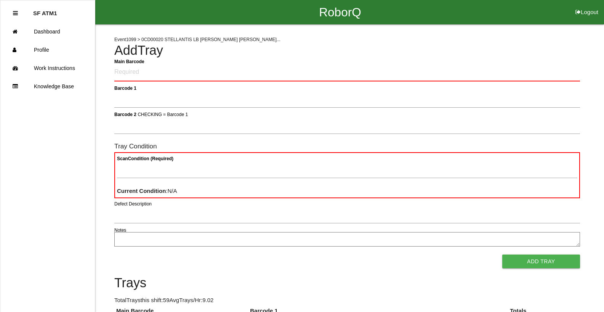
scroll to position [273, 0]
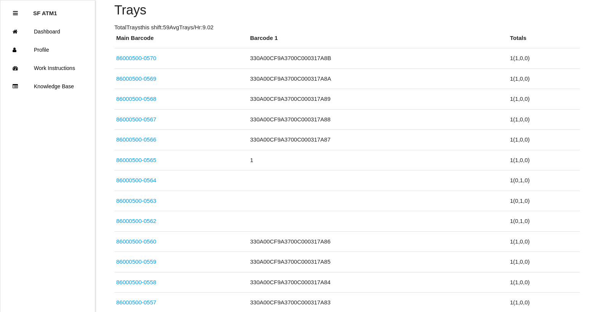
click at [459, 43] on th "Barcode 1" at bounding box center [378, 41] width 260 height 14
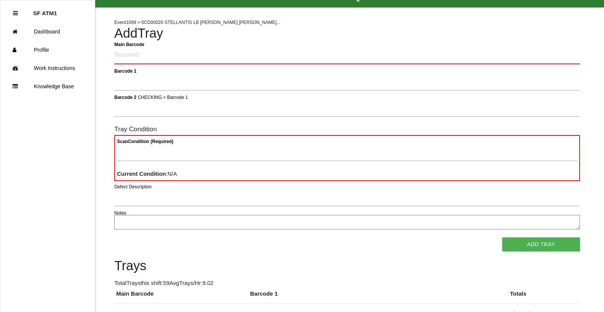
scroll to position [0, 0]
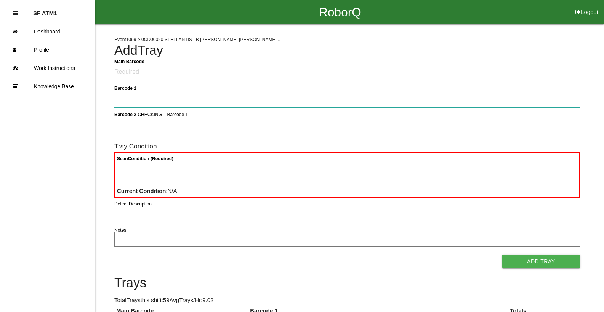
click at [182, 96] on 1 "Barcode 1" at bounding box center [347, 99] width 466 height 18
click at [178, 96] on 1 "Barcode 1" at bounding box center [347, 99] width 466 height 18
type 1 "86000500-0571"
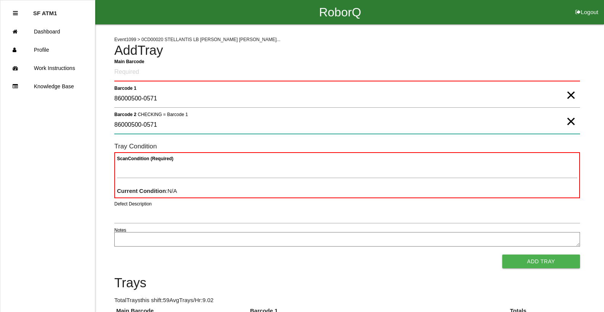
type 2 "86000500-0571"
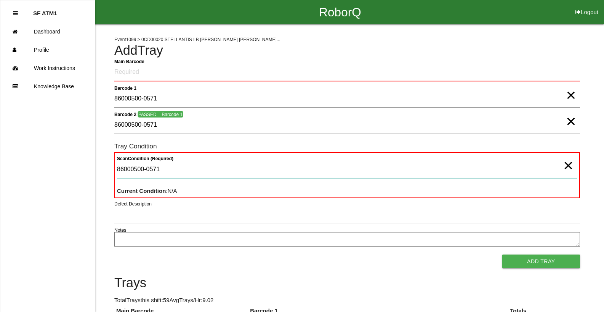
type Condition "86000500-0571"
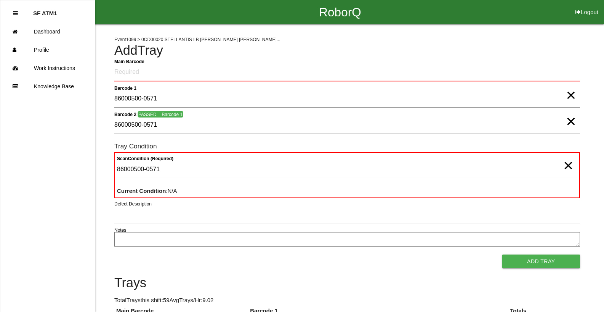
click at [565, 166] on span "×" at bounding box center [568, 157] width 10 height 15
click at [568, 122] on span "×" at bounding box center [571, 113] width 10 height 15
click at [572, 95] on span "×" at bounding box center [571, 87] width 10 height 15
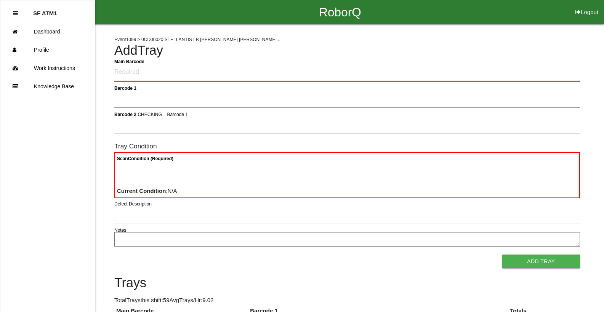
click at [436, 70] on Barcode "Main Barcode" at bounding box center [347, 73] width 466 height 18
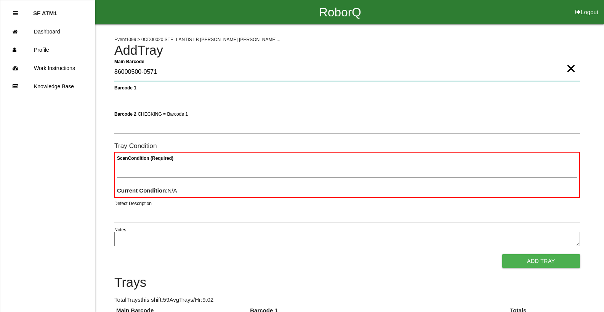
type Barcode "86000500-0571"
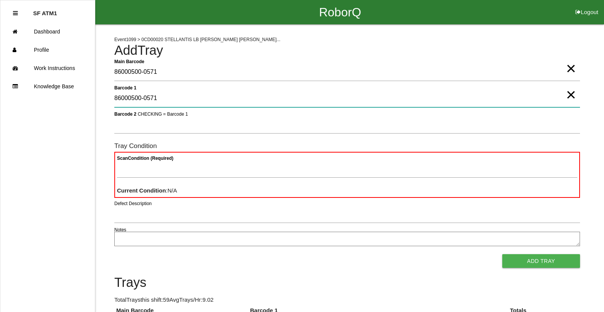
type 1 "86000500-0571"
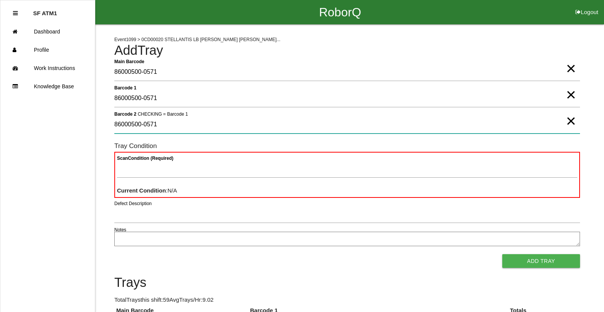
type 2 "86000500-0571"
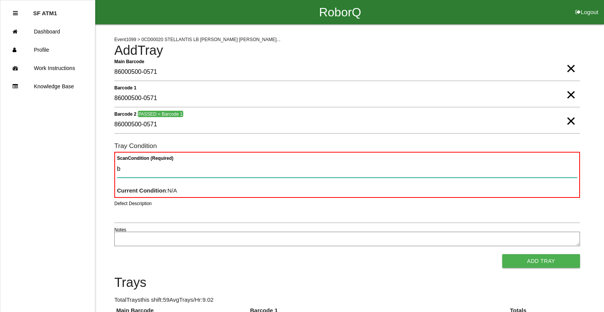
type Condition "ba"
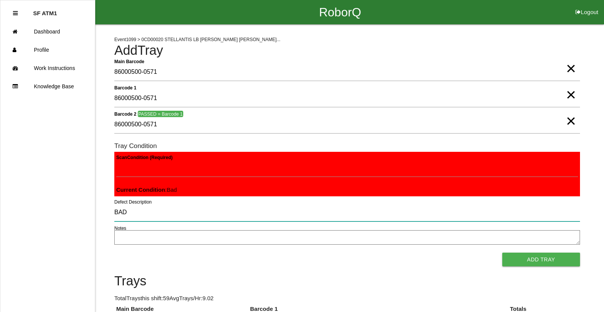
type input "BAD"
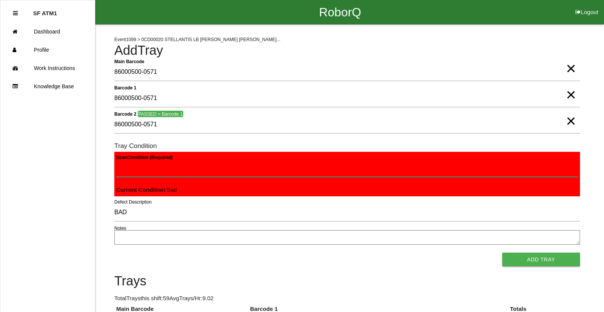
click at [264, 163] on Condition "Scan Condition (Required)" at bounding box center [347, 169] width 462 height 18
type Condition "ba"
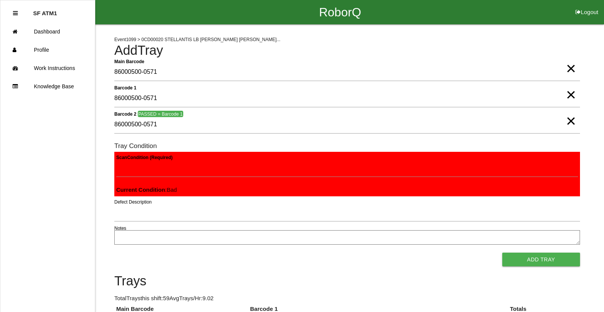
click at [502, 253] on button "Add Tray" at bounding box center [541, 260] width 78 height 14
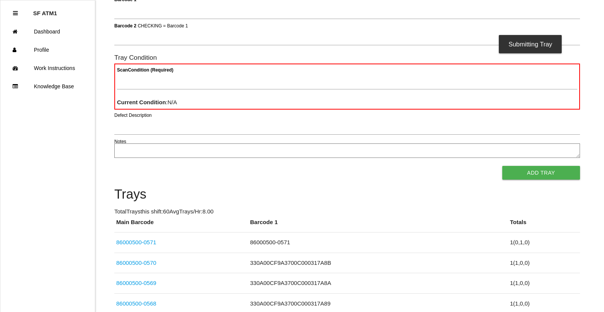
scroll to position [114, 0]
